Goal: Task Accomplishment & Management: Use online tool/utility

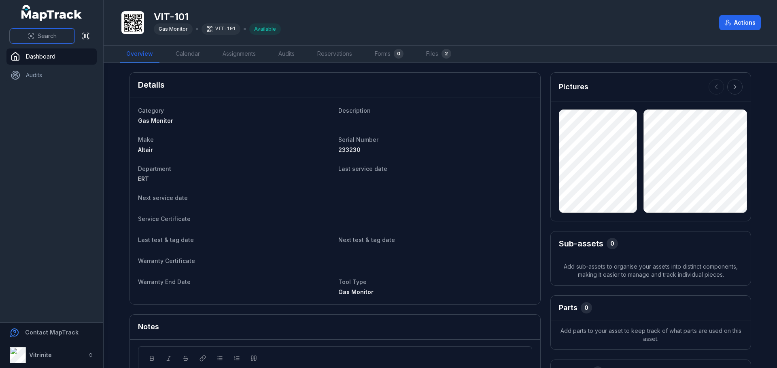
click at [33, 30] on button "Search" at bounding box center [42, 35] width 65 height 15
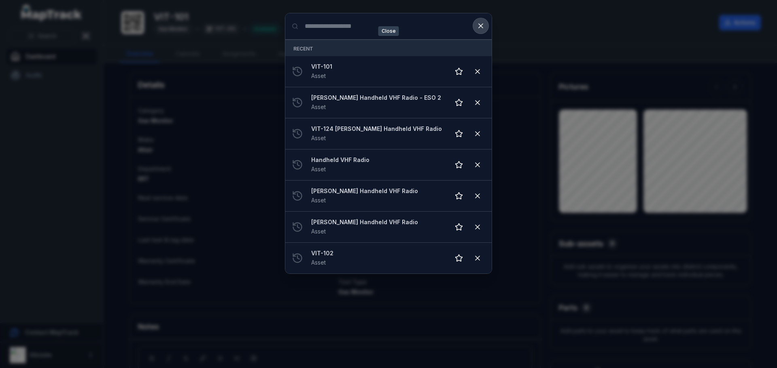
click at [486, 24] on button at bounding box center [480, 25] width 15 height 15
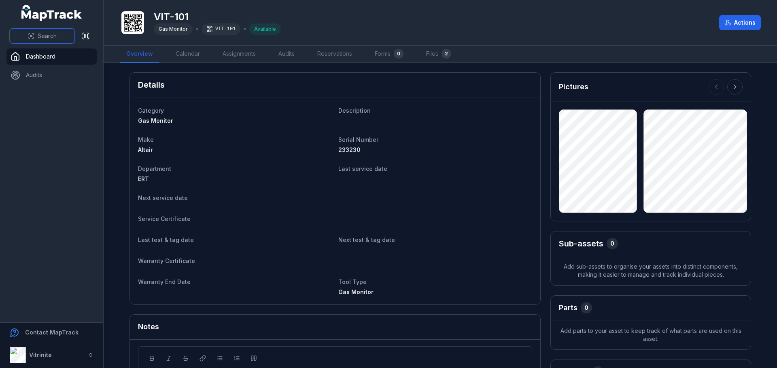
click at [26, 32] on button "Search" at bounding box center [42, 35] width 65 height 15
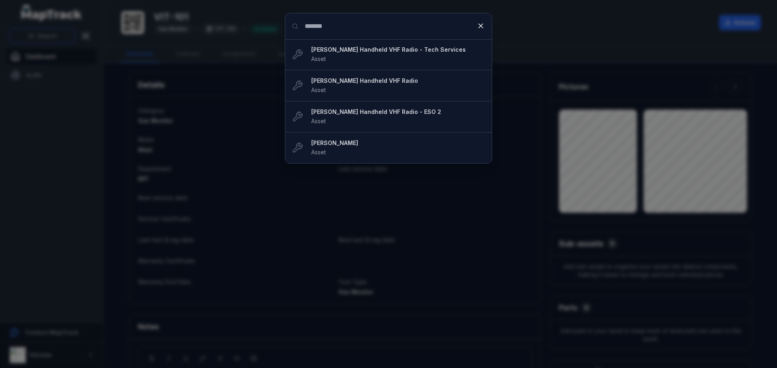
type input "*******"
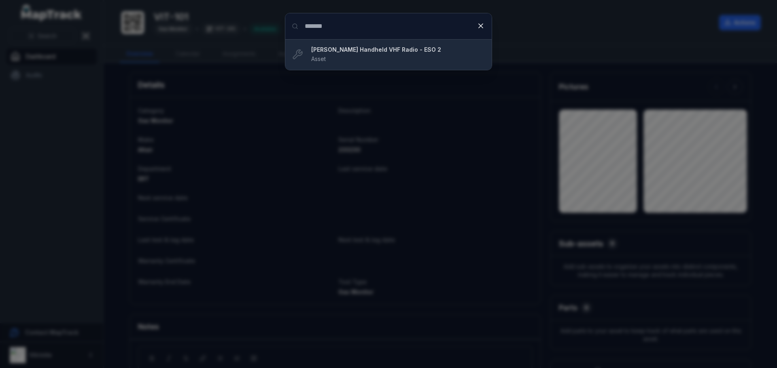
click at [379, 50] on strong "[PERSON_NAME] Handheld VHF Radio - ESO 2" at bounding box center [398, 50] width 174 height 8
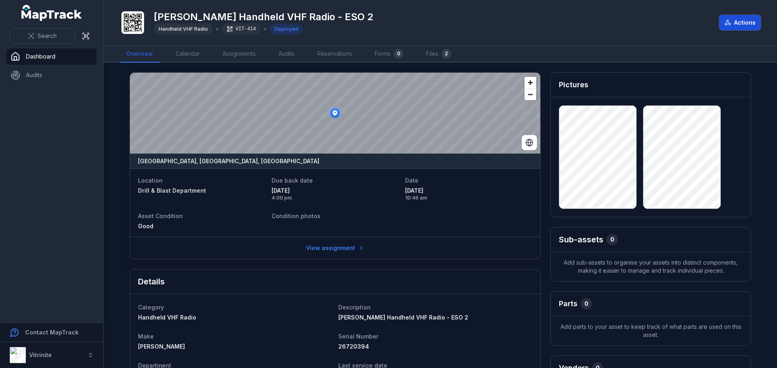
click at [744, 23] on button "Actions" at bounding box center [740, 22] width 42 height 15
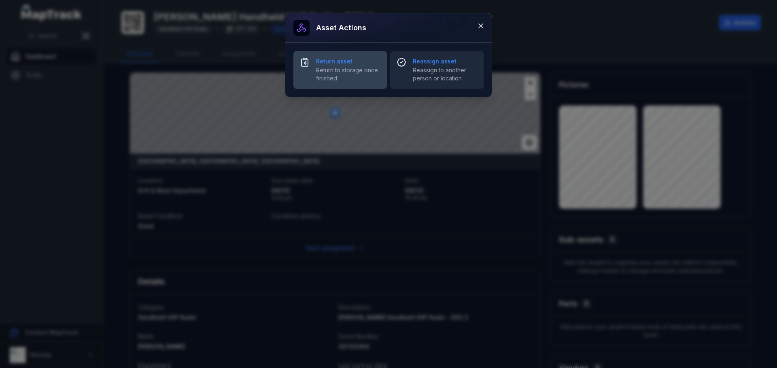
click at [334, 72] on span "Return to storage once finished" at bounding box center [348, 74] width 64 height 16
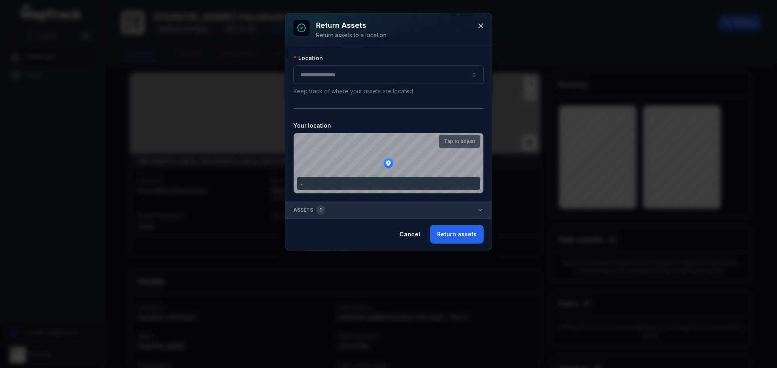
click at [326, 78] on div at bounding box center [388, 75] width 190 height 19
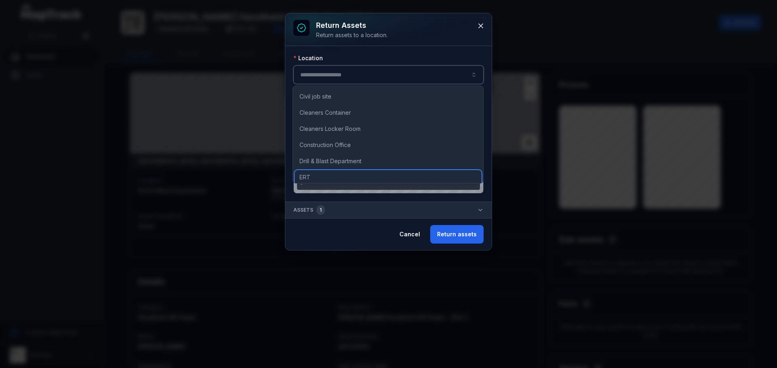
click at [301, 175] on span "ERT" at bounding box center [304, 178] width 11 height 8
type input "***"
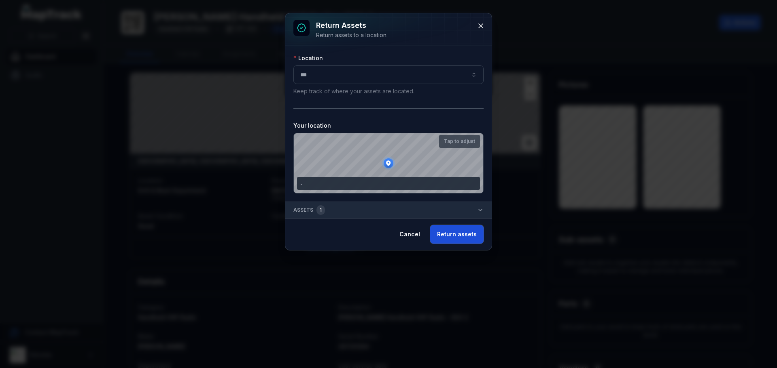
click at [458, 233] on button "Return assets" at bounding box center [456, 234] width 53 height 19
